Goal: Navigation & Orientation: Find specific page/section

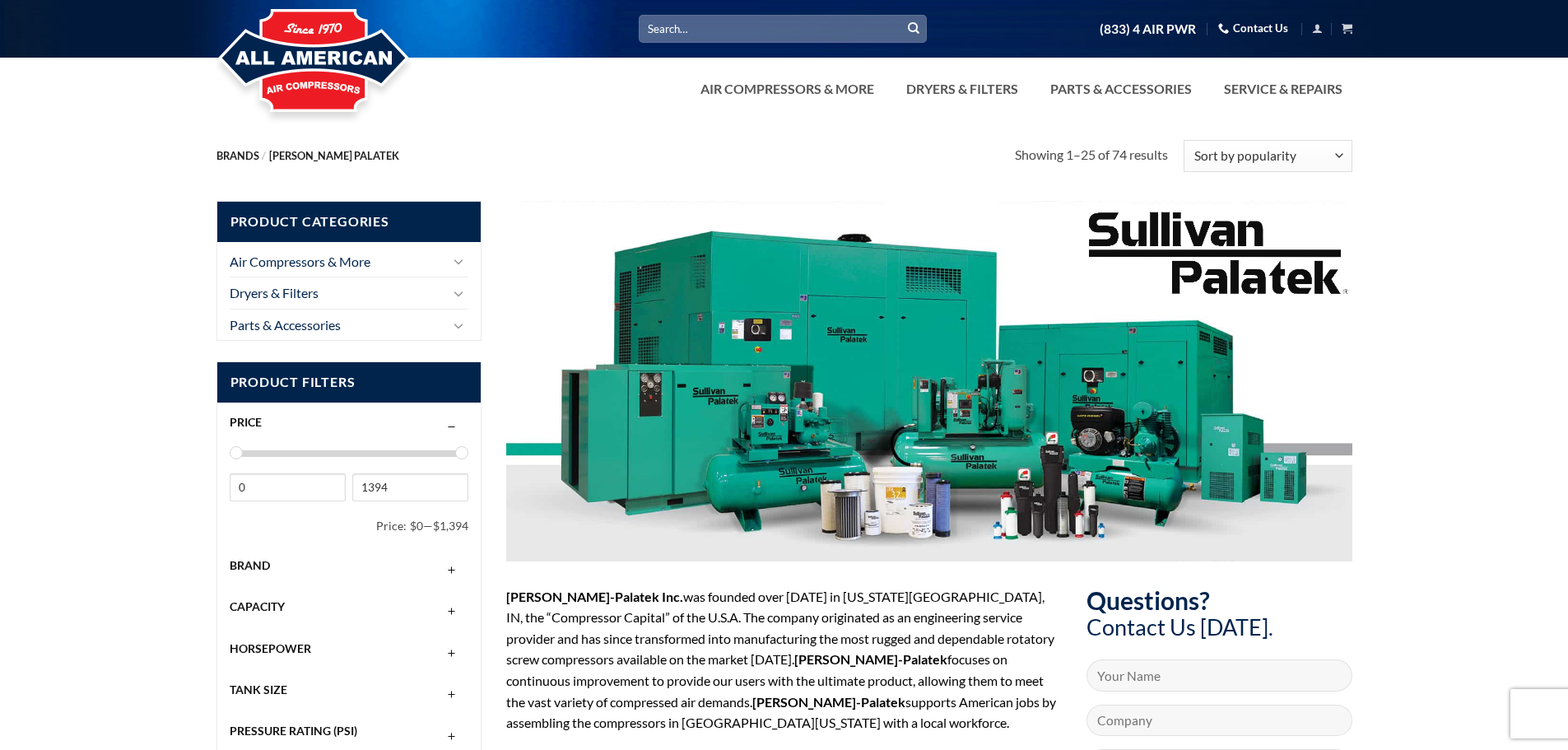
click at [454, 567] on button "button" at bounding box center [452, 565] width 20 height 13
click at [299, 601] on span "[PERSON_NAME] Palatek" at bounding box center [308, 602] width 156 height 14
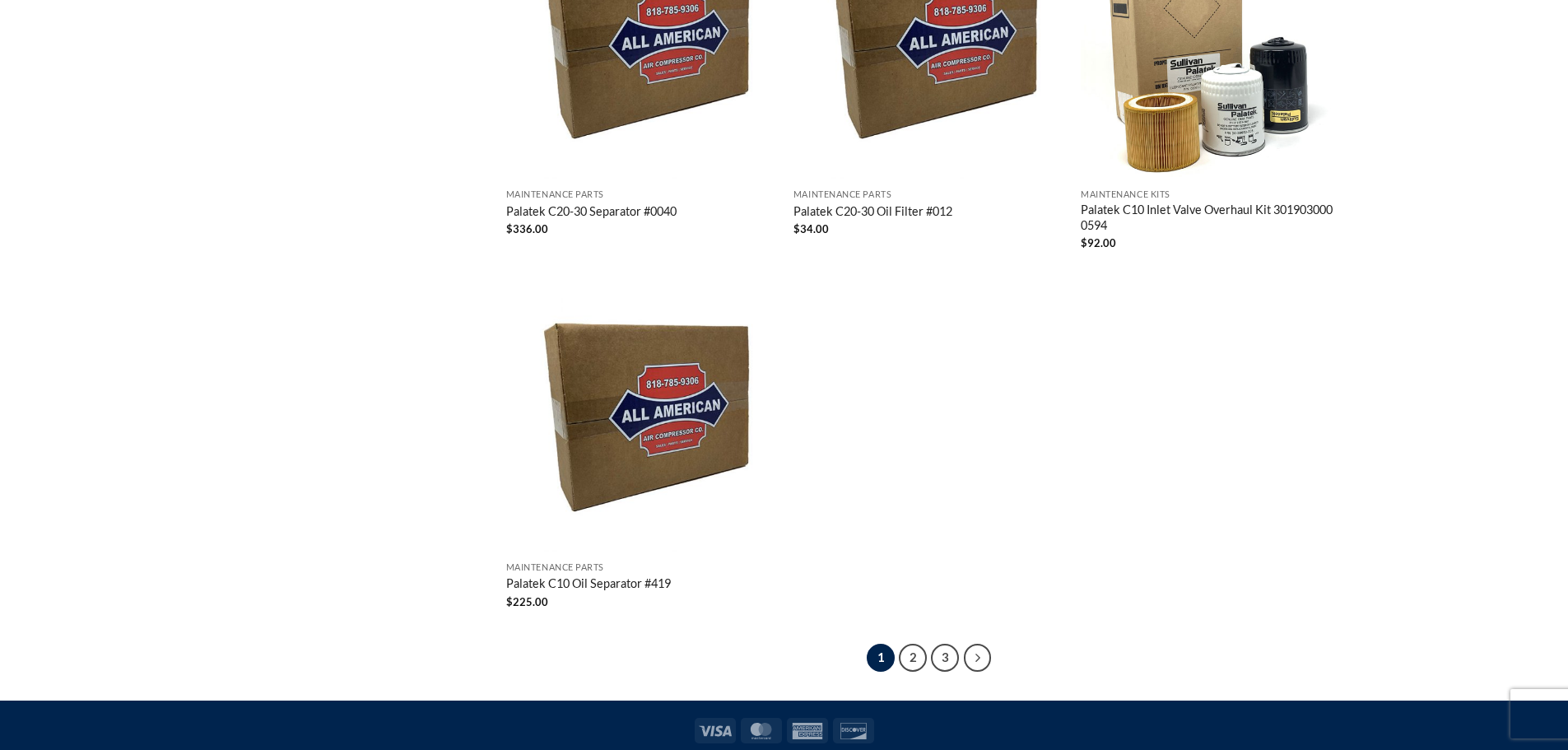
scroll to position [3943, 0]
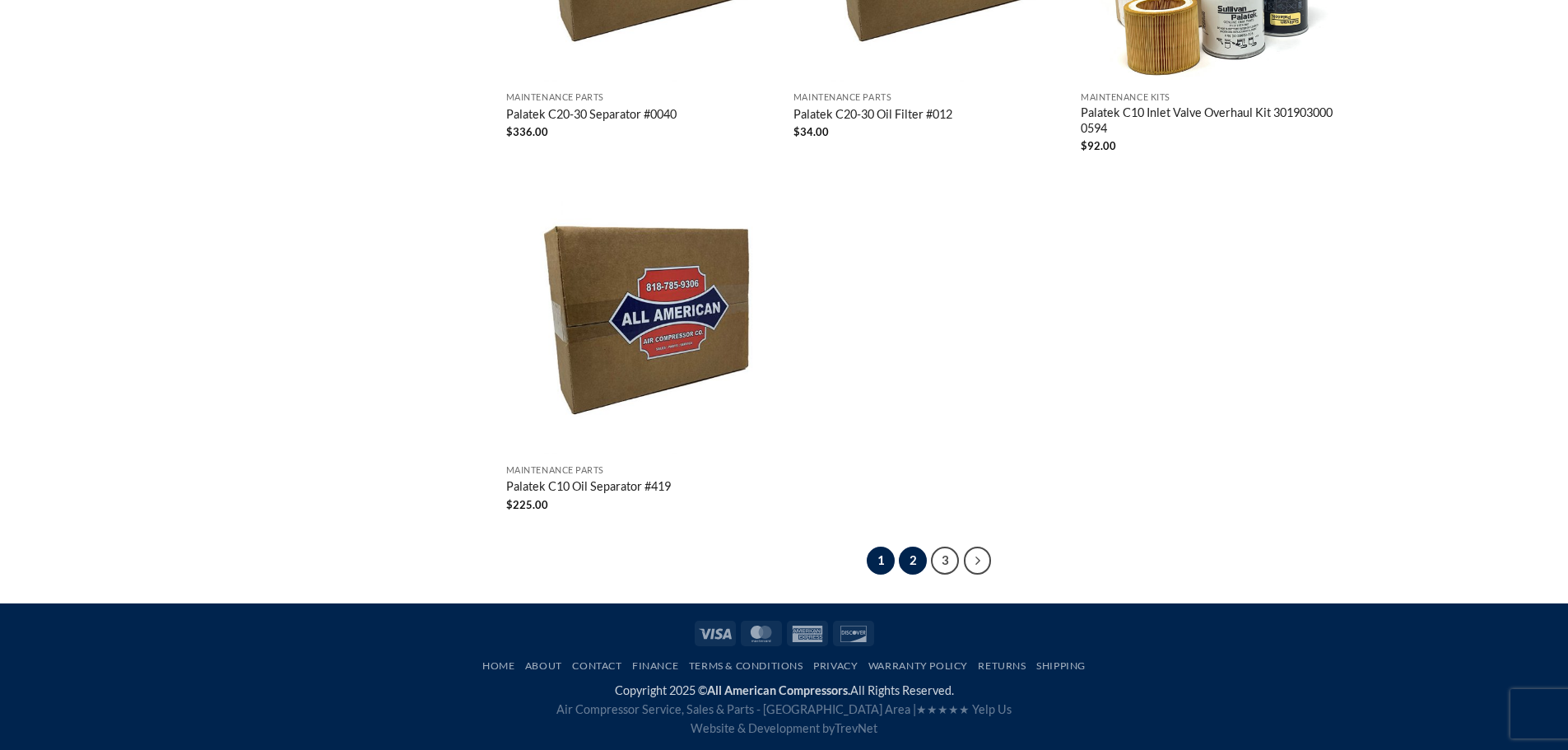
click at [920, 558] on link "2" at bounding box center [912, 560] width 28 height 28
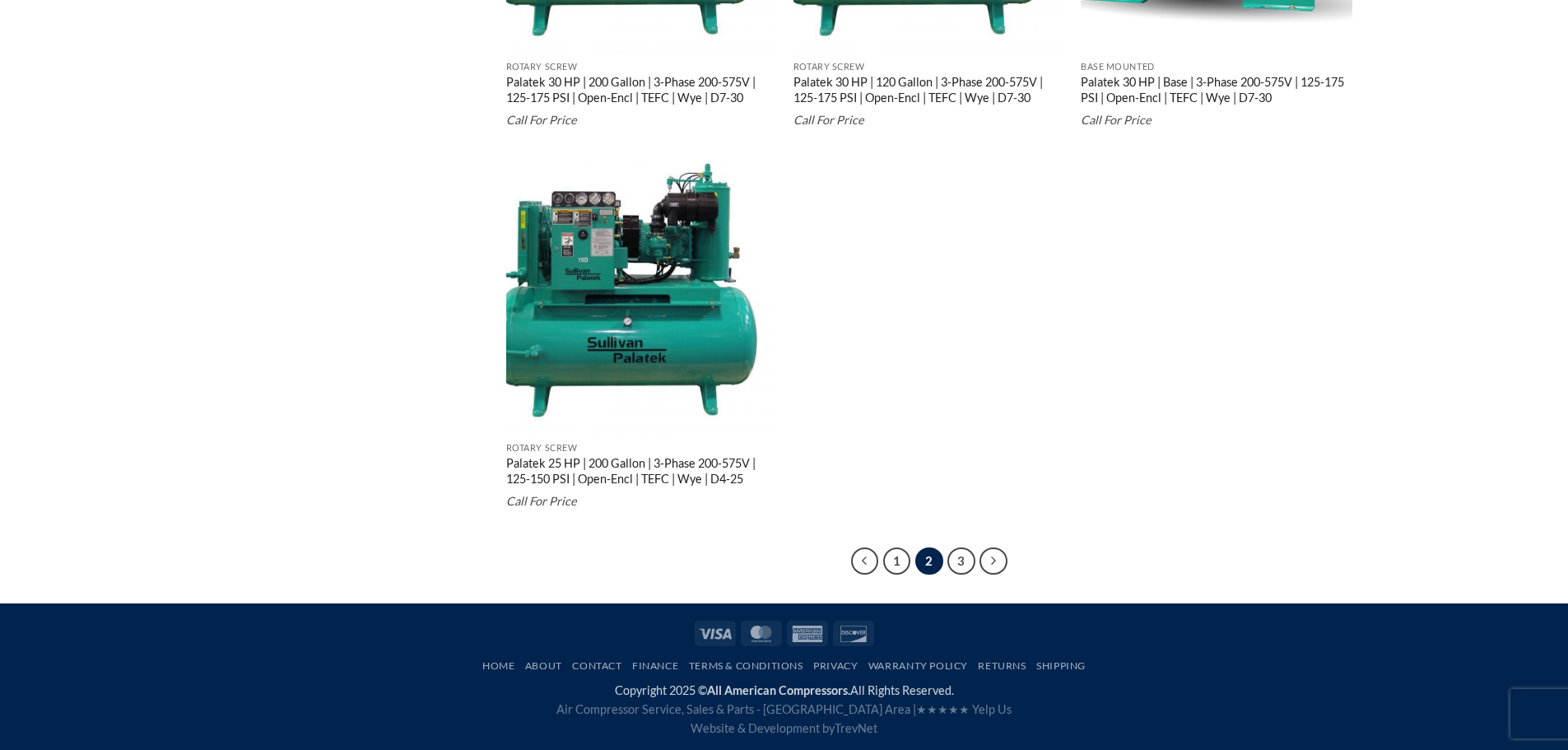
scroll to position [4081, 0]
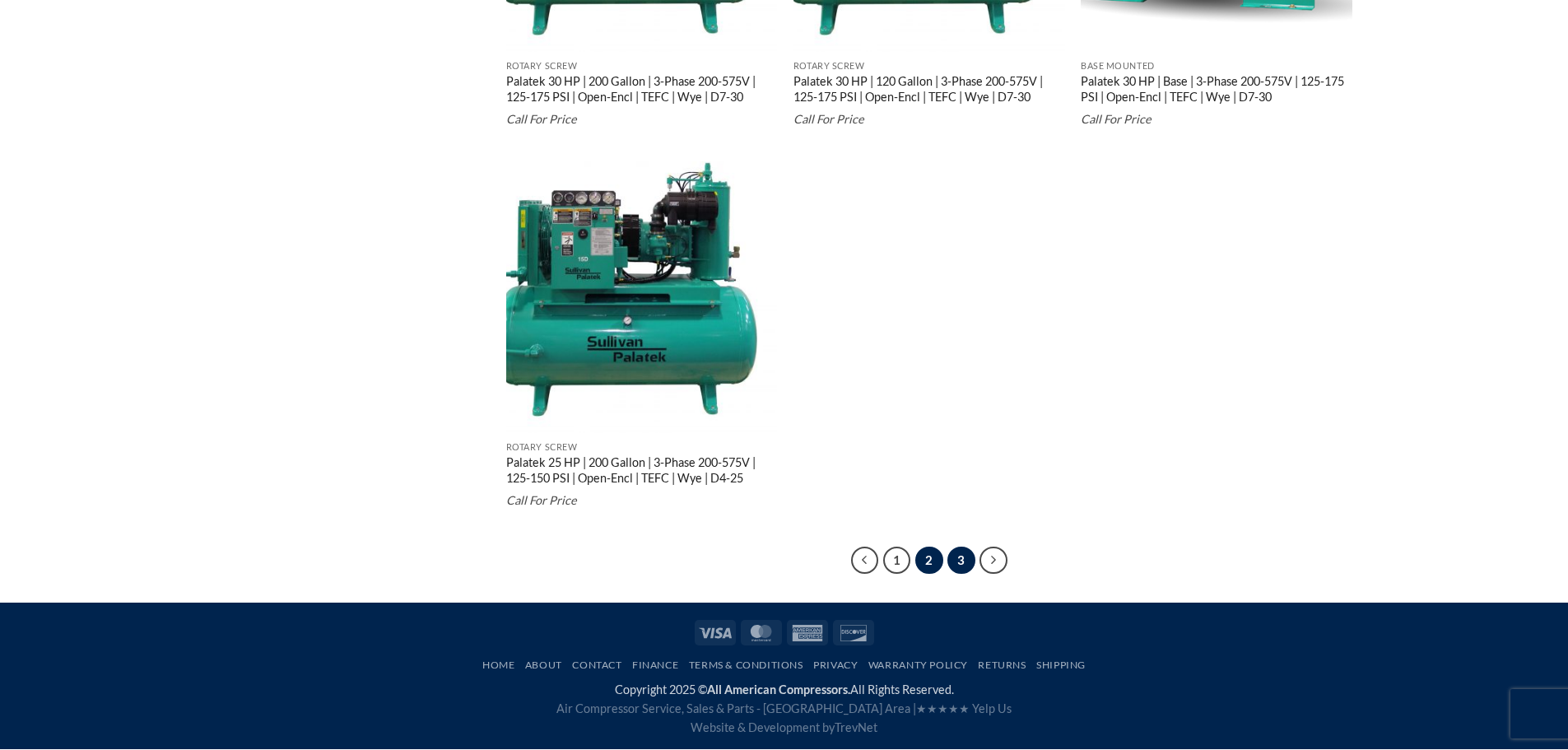
click at [961, 557] on link "3" at bounding box center [961, 560] width 28 height 28
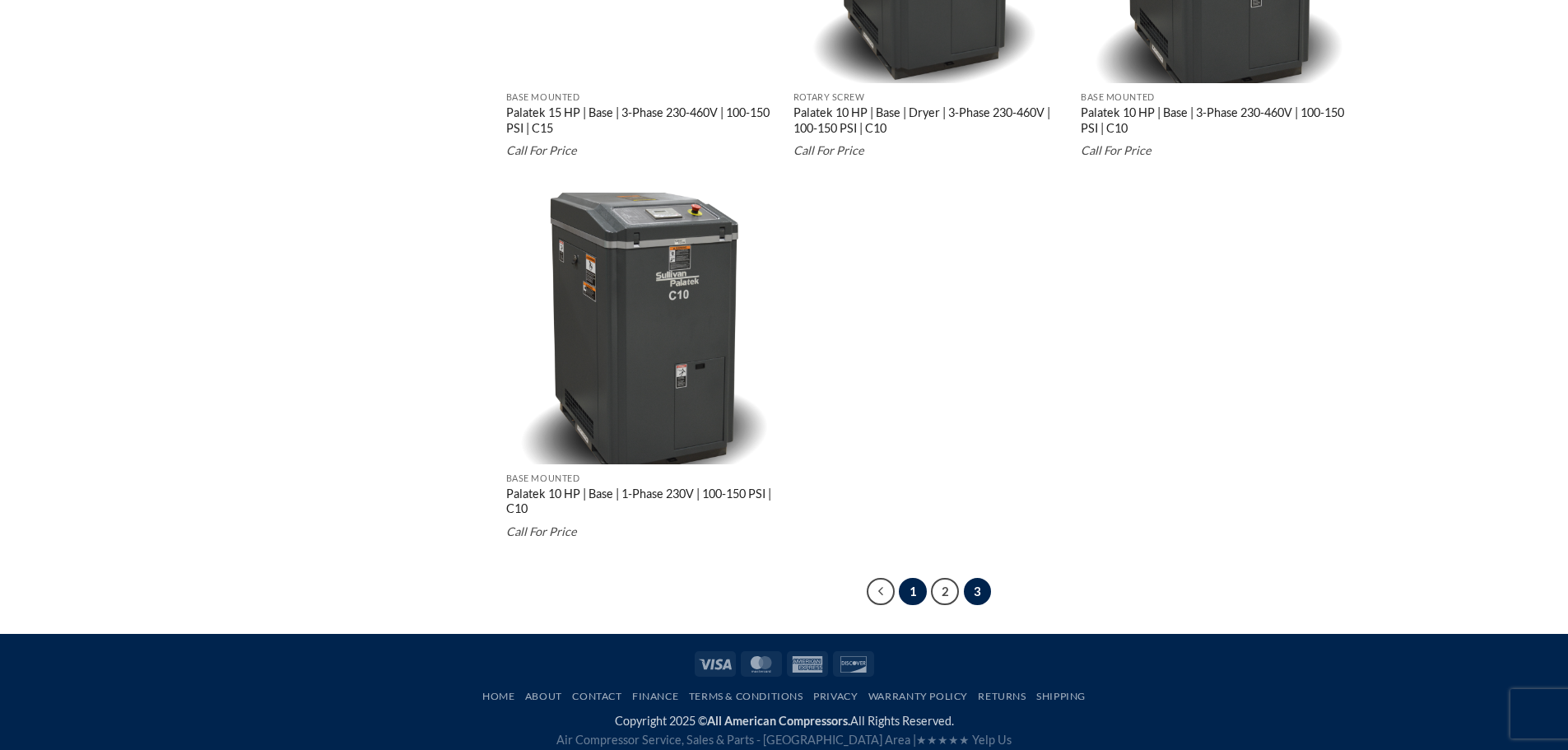
scroll to position [3735, 0]
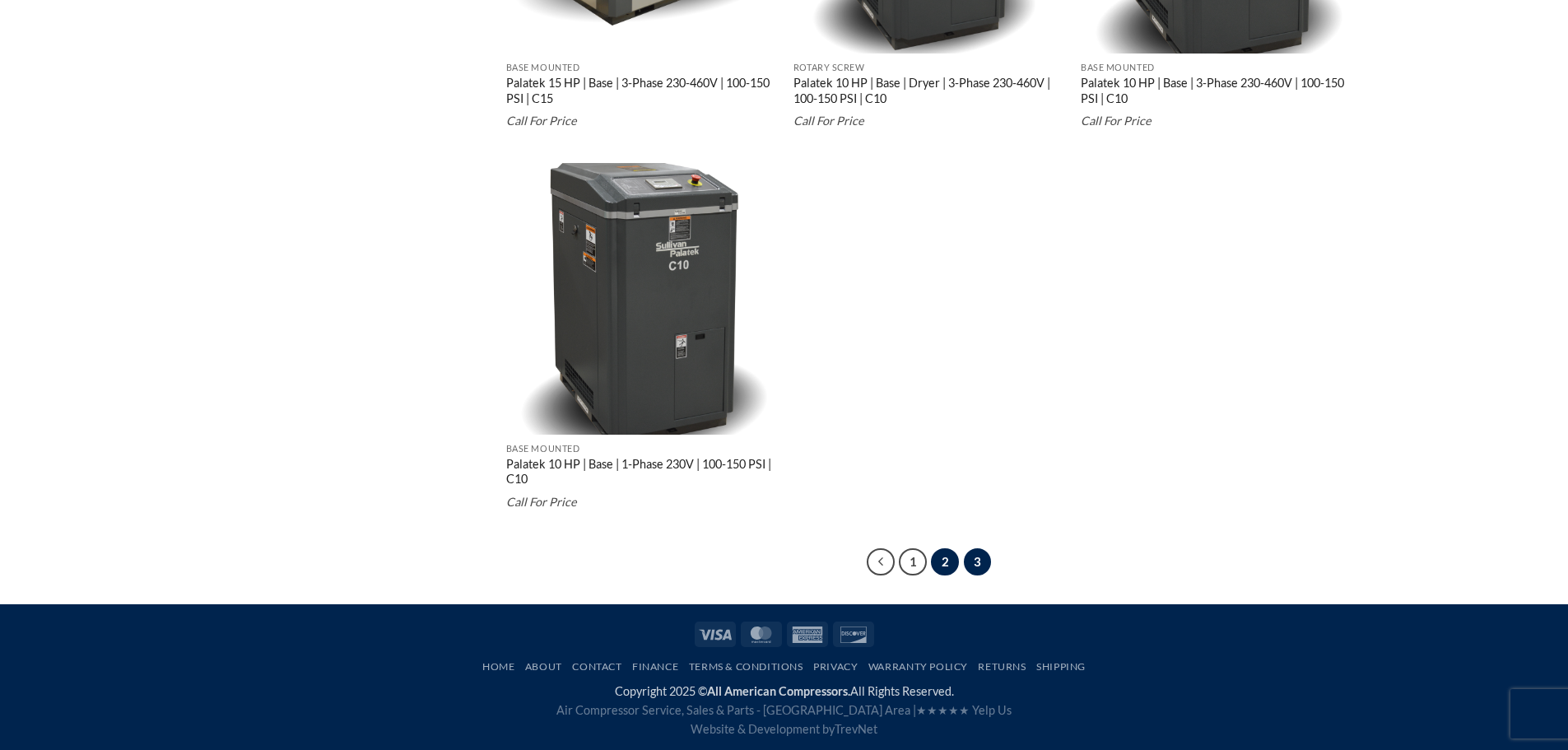
click at [941, 558] on link "2" at bounding box center [945, 562] width 28 height 28
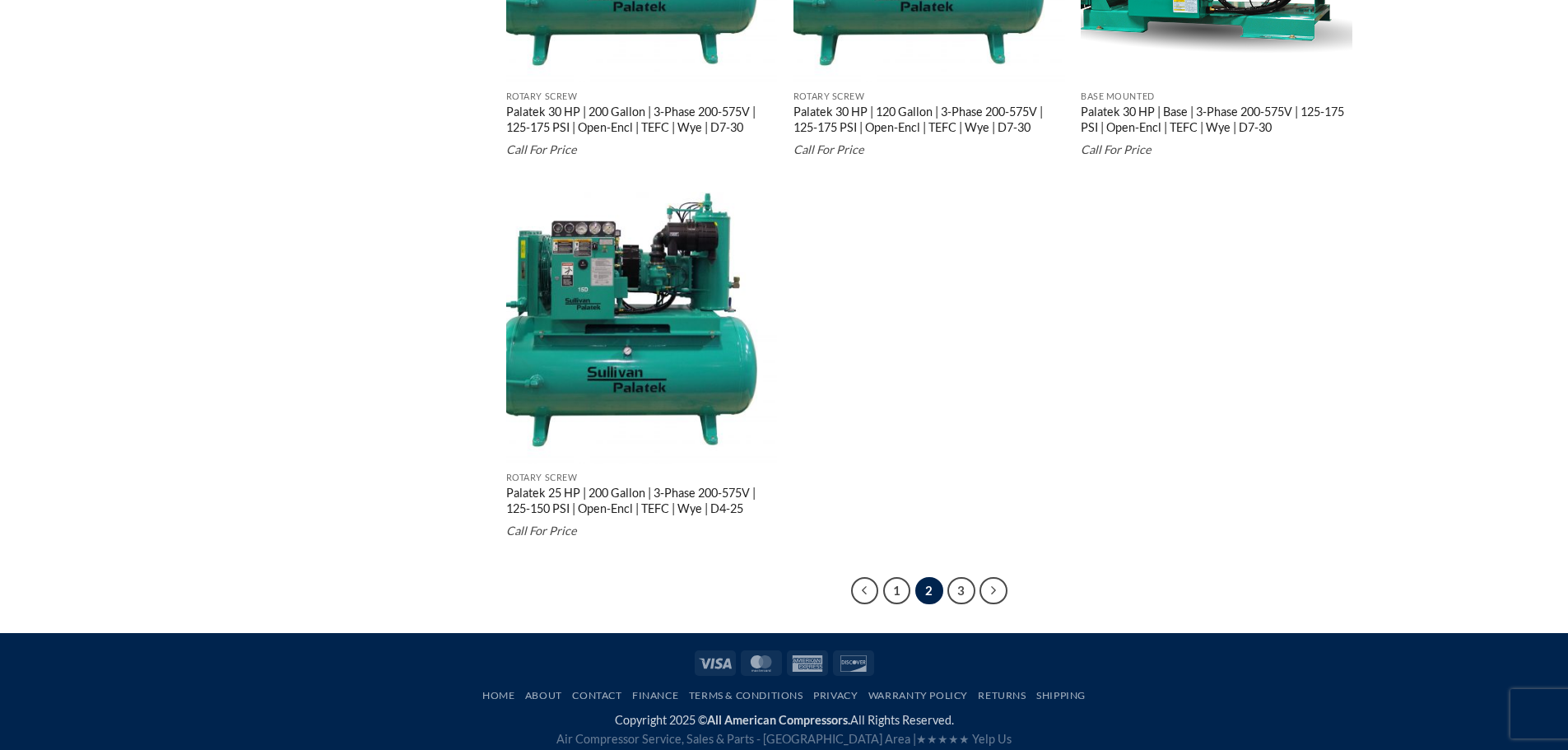
scroll to position [4064, 0]
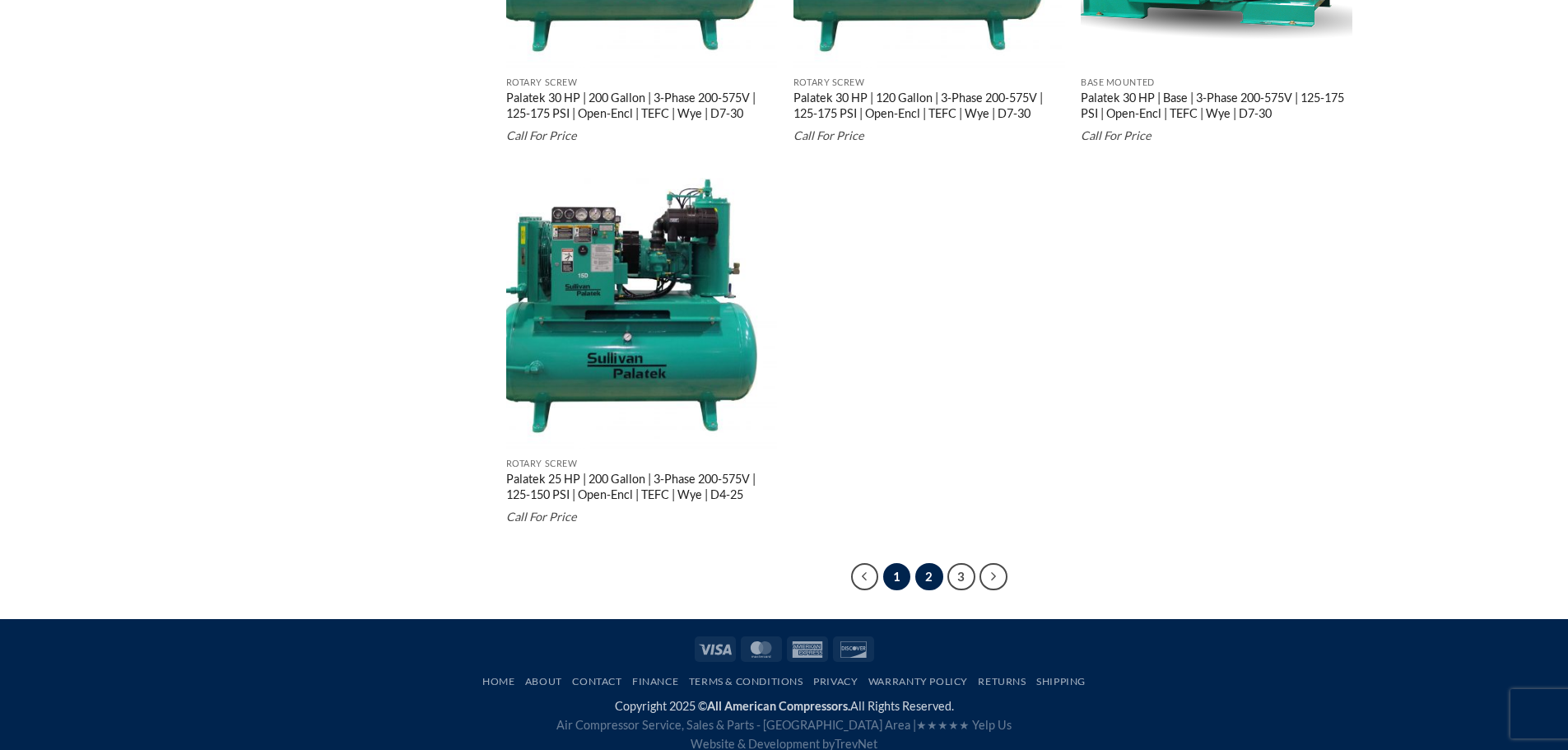
click at [900, 577] on link "1" at bounding box center [897, 576] width 28 height 28
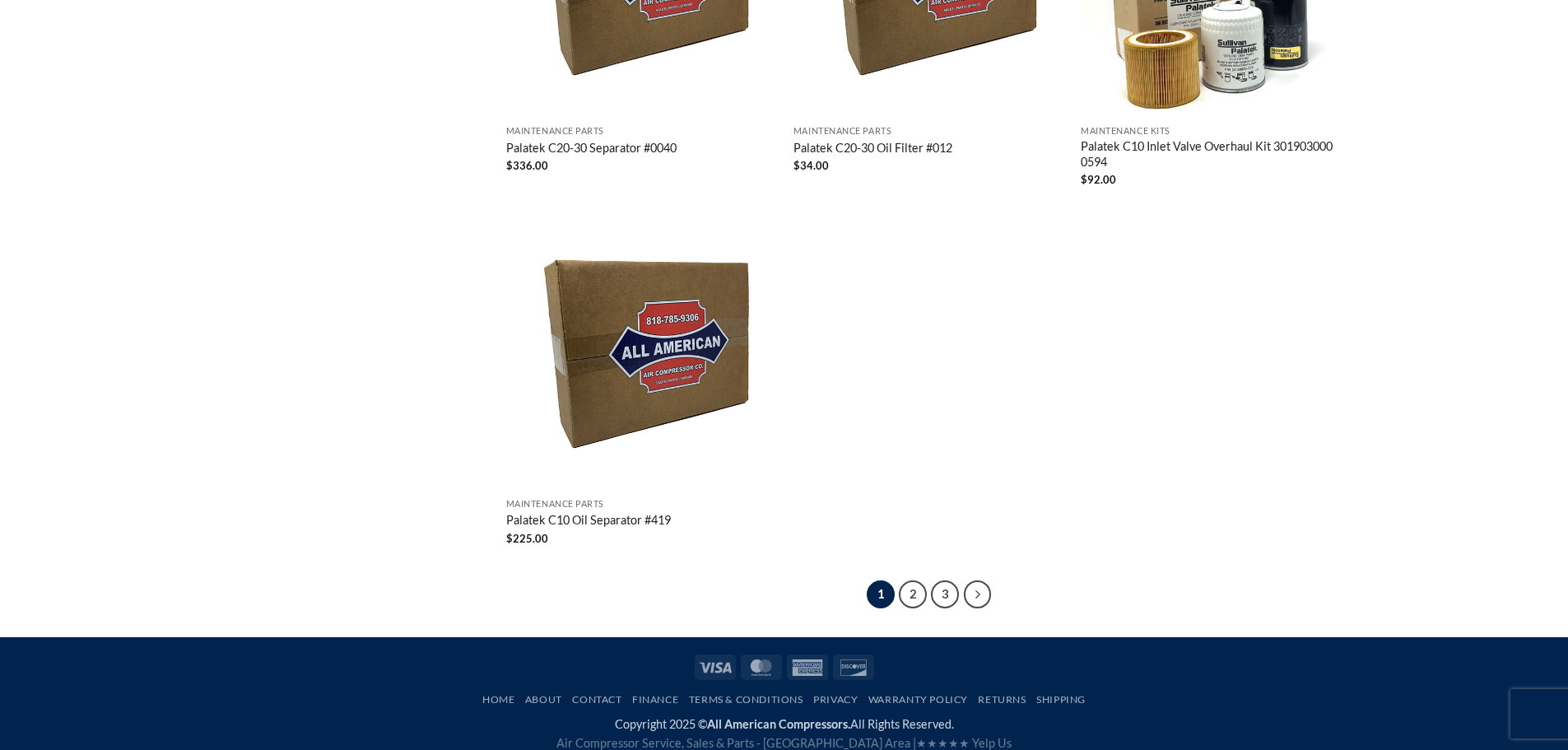
scroll to position [3943, 0]
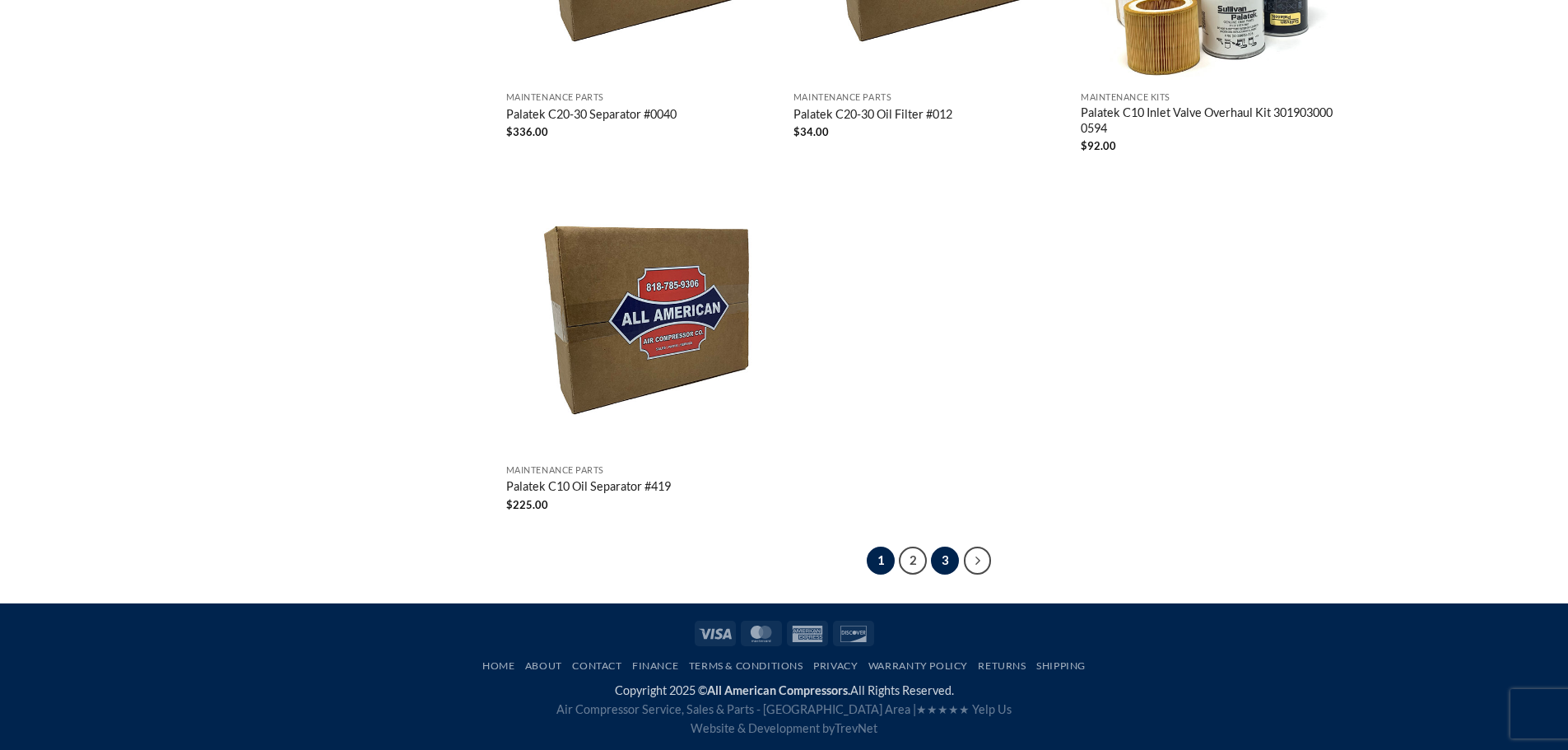
click at [945, 558] on link "3" at bounding box center [945, 560] width 28 height 28
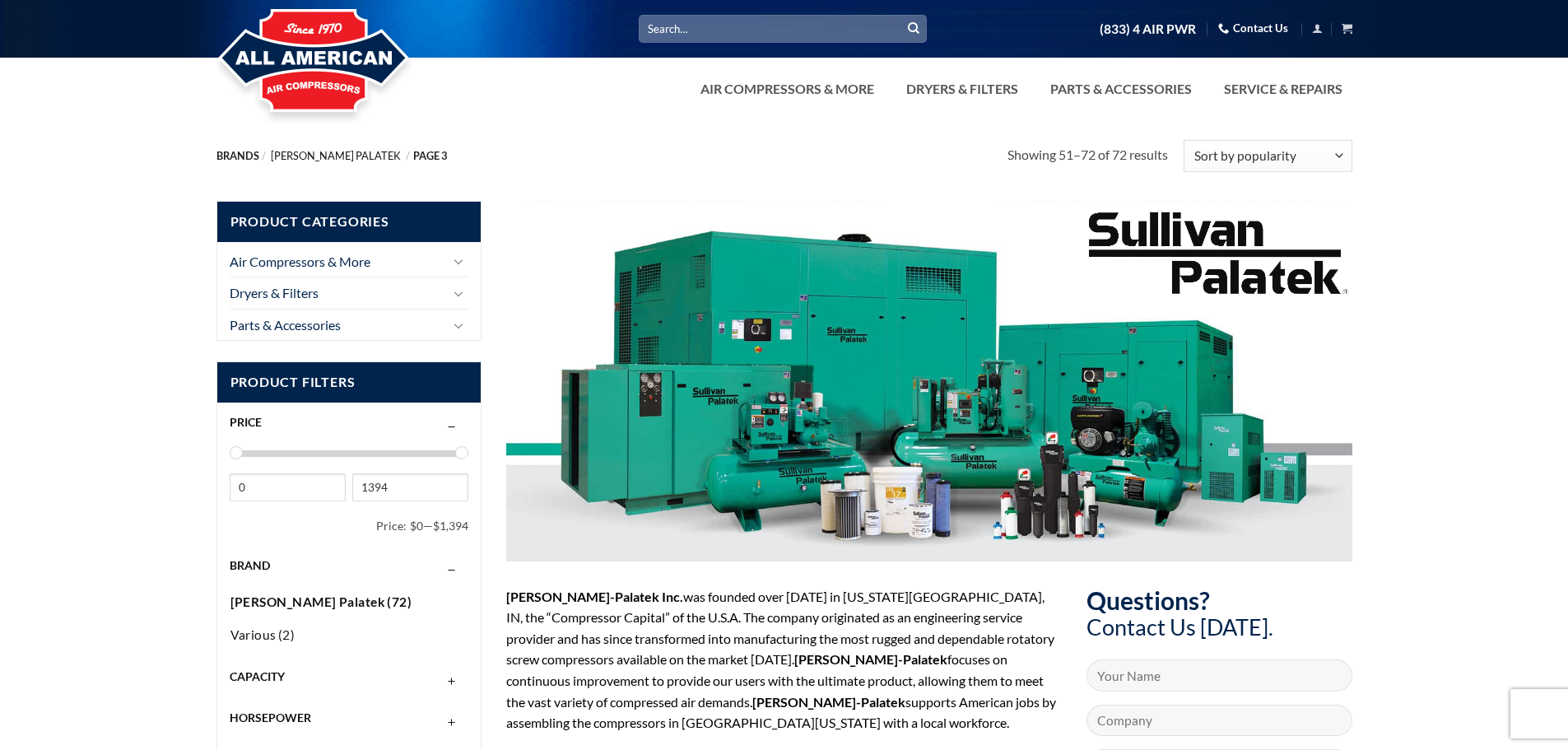
click at [354, 155] on link "[PERSON_NAME] Palatek" at bounding box center [336, 156] width 130 height 13
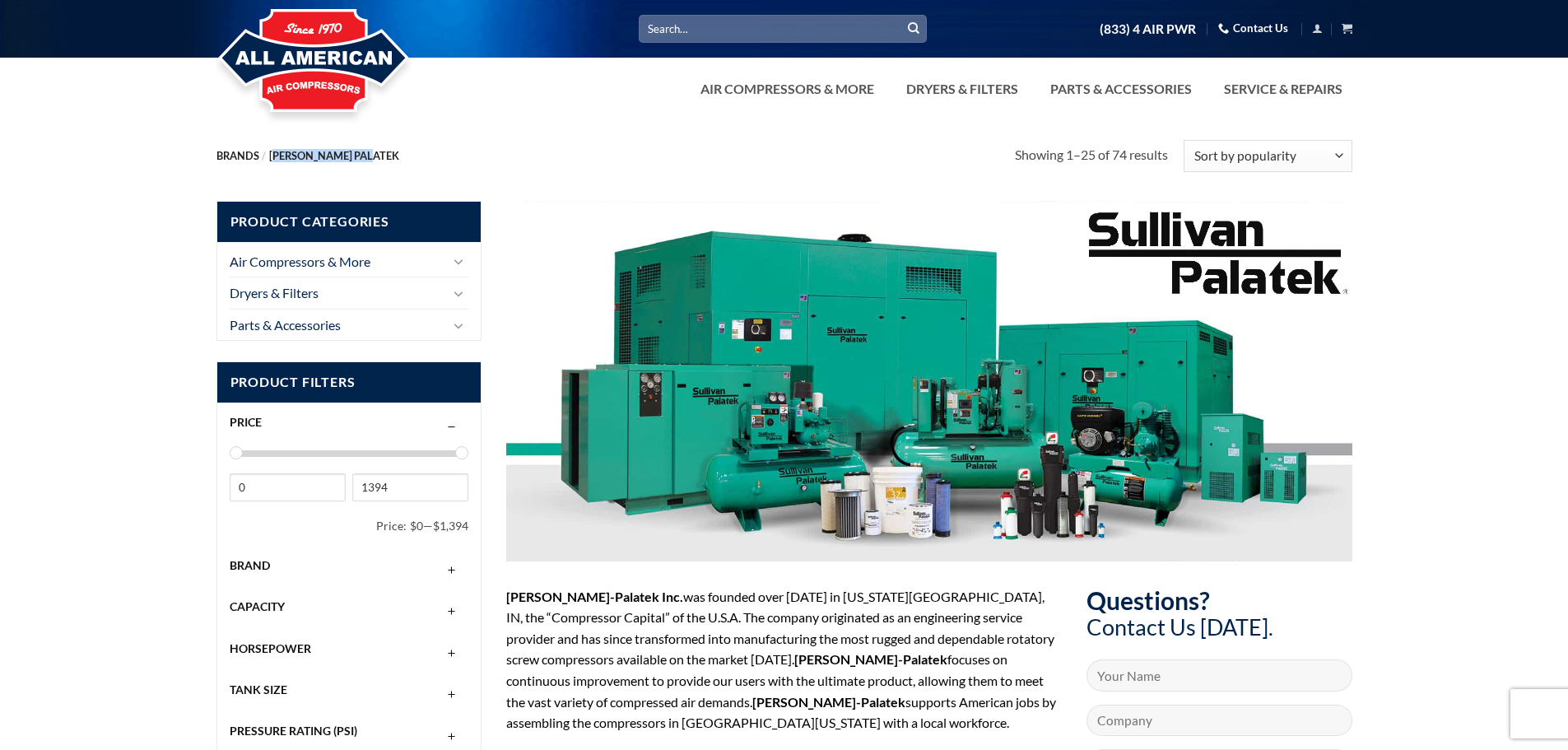
drag, startPoint x: 372, startPoint y: 153, endPoint x: 273, endPoint y: 156, distance: 99.0
click at [273, 156] on nav "Brands / Sullivan Palatek" at bounding box center [616, 156] width 800 height 13
copy nav "[PERSON_NAME] Palatek"
